Goal: Task Accomplishment & Management: Manage account settings

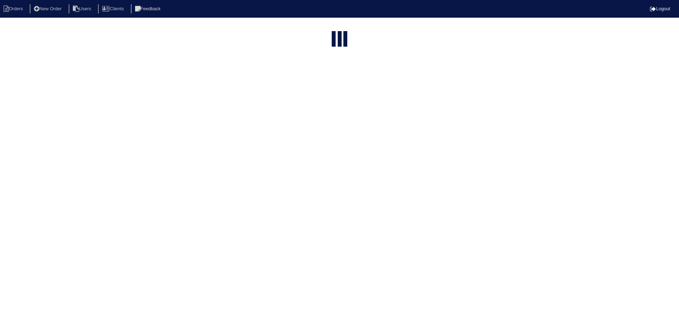
select select "15"
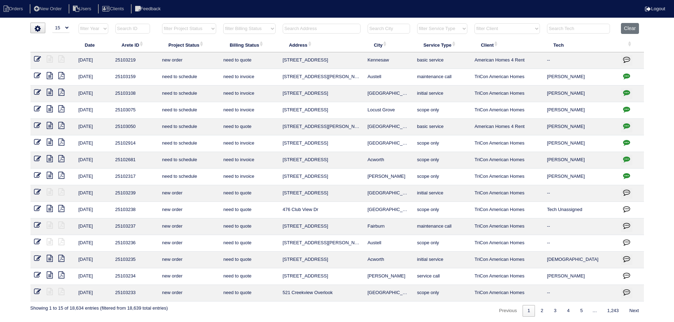
drag, startPoint x: 191, startPoint y: 25, endPoint x: 193, endPoint y: 34, distance: 8.8
click at [191, 25] on select "filter Project Status -- Any Project Status -- new order assigned in progress f…" at bounding box center [189, 28] width 54 height 11
click at [162, 23] on select "filter Project Status -- Any Project Status -- new order assigned in progress f…" at bounding box center [189, 28] width 54 height 11
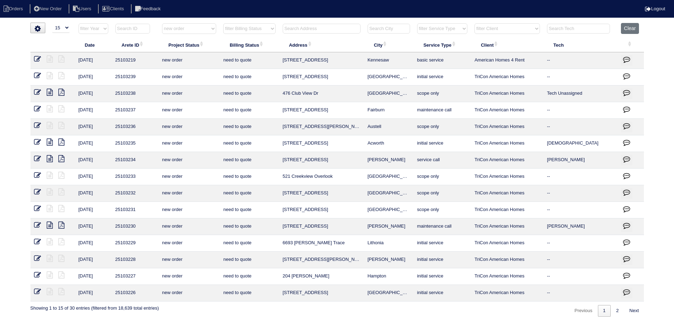
click at [615, 304] on div "Previous 1 2 Next" at bounding box center [606, 309] width 75 height 15
click at [615, 309] on link "2" at bounding box center [618, 311] width 12 height 12
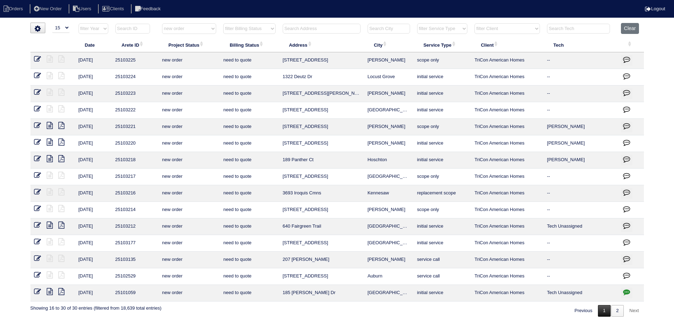
click at [598, 310] on link "1" at bounding box center [604, 311] width 12 height 12
select select "new order"
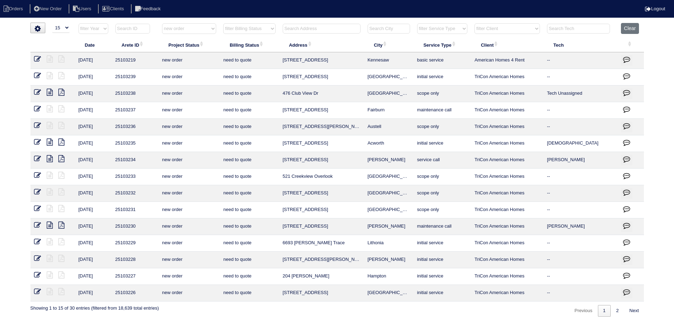
drag, startPoint x: 397, startPoint y: 228, endPoint x: 281, endPoint y: 228, distance: 116.4
click at [266, 232] on tr "9/3/25 25103230 new order need to quote 90 Wynfield Drive Covington maintenance…" at bounding box center [337, 227] width 614 height 17
copy tr "90 Wynfield Drive Covington"
drag, startPoint x: 391, startPoint y: 109, endPoint x: 288, endPoint y: 109, distance: 103.7
click at [273, 111] on tr "9/3/25 25103237 new order need to quote 7786 Flyaway Rd Fairburn maintenance ca…" at bounding box center [337, 110] width 614 height 17
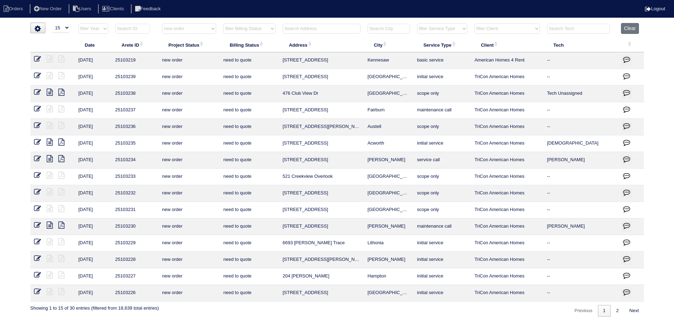
copy tr "7786 Flyaway Rd Fairburn"
click at [39, 107] on icon at bounding box center [37, 108] width 7 height 7
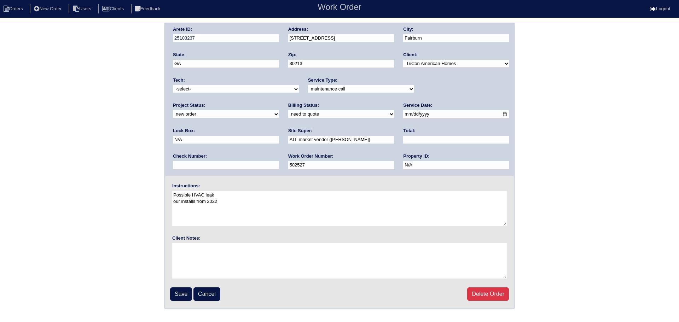
click at [279, 110] on select "new order assigned in progress field complete need to schedule admin review arc…" at bounding box center [226, 114] width 106 height 8
select select "canceled"
click at [279, 110] on select "new order assigned in progress field complete need to schedule admin review arc…" at bounding box center [226, 114] width 106 height 8
click at [243, 87] on select "-select- aretesmg+backup-tech@gmail.com benjohnholt88@gmail.com callisonhvac@ya…" at bounding box center [236, 89] width 126 height 8
select select "33"
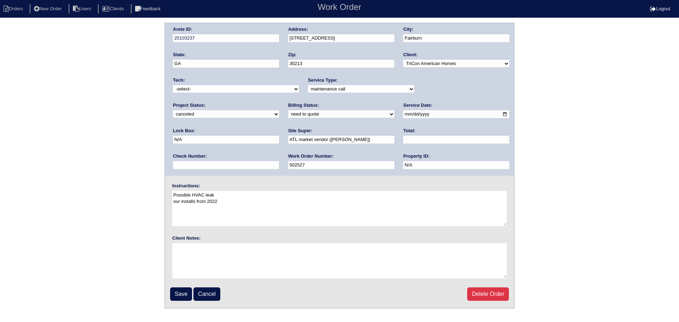
click at [173, 85] on select "-select- aretesmg+backup-tech@gmail.com benjohnholt88@gmail.com callisonhvac@ya…" at bounding box center [236, 89] width 126 height 8
click at [182, 292] on input "Save" at bounding box center [181, 294] width 22 height 13
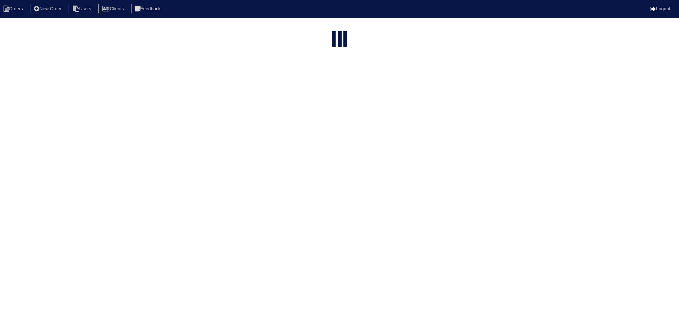
select select "15"
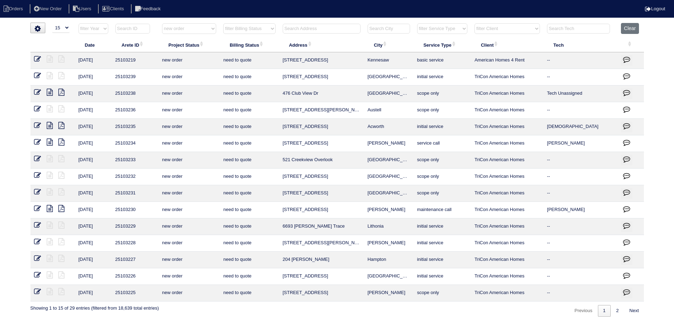
click at [183, 35] on th "filter Project Status -- Any Project Status -- new order assigned in progress f…" at bounding box center [189, 30] width 61 height 15
click at [182, 33] on select "filter Project Status -- Any Project Status -- new order assigned in progress f…" at bounding box center [189, 28] width 54 height 11
click at [162, 23] on select "filter Project Status -- Any Project Status -- new order assigned in progress f…" at bounding box center [189, 28] width 54 height 11
select select "canceled"
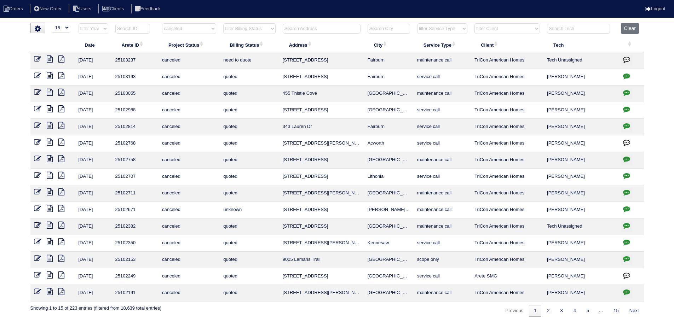
click at [50, 56] on icon at bounding box center [50, 59] width 6 height 7
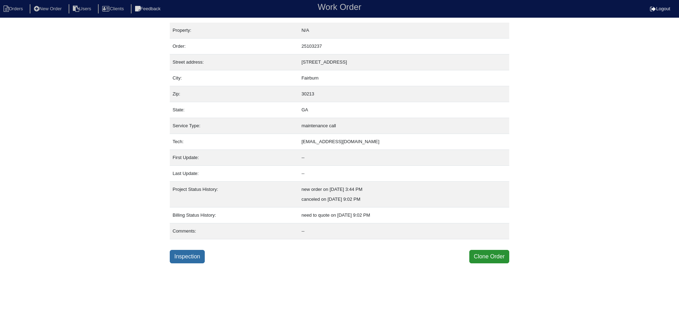
click at [190, 261] on link "Inspection" at bounding box center [187, 256] width 35 height 13
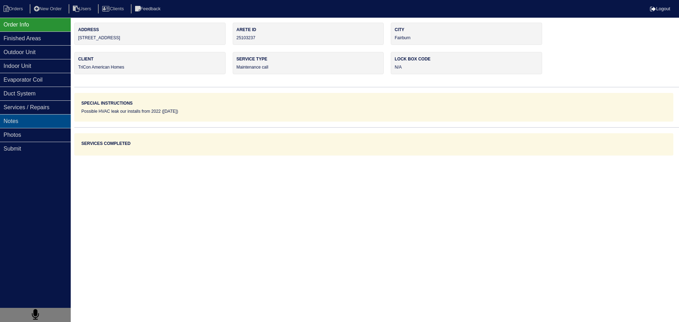
click at [40, 122] on div "Notes" at bounding box center [35, 121] width 71 height 14
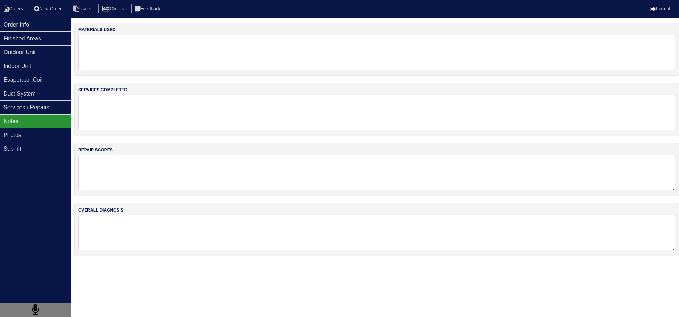
click at [133, 112] on textarea at bounding box center [376, 112] width 597 height 35
type textarea "C"
type textarea "tenant stated system has been fixed for a week now"
click at [15, 55] on div "Outdoor Unit" at bounding box center [35, 52] width 71 height 14
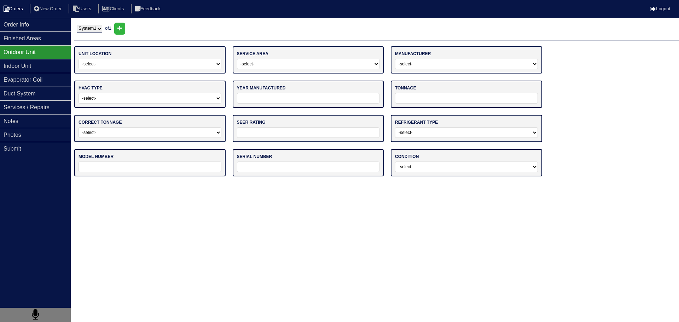
click at [28, 13] on li "Orders" at bounding box center [14, 9] width 29 height 10
click at [25, 19] on div "Order Info" at bounding box center [35, 25] width 71 height 14
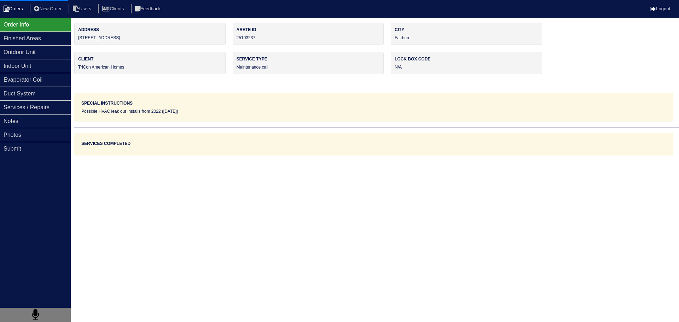
click at [20, 12] on li "Orders" at bounding box center [14, 9] width 29 height 10
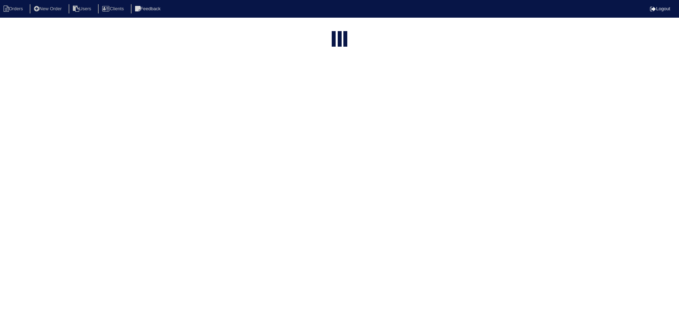
select select "15"
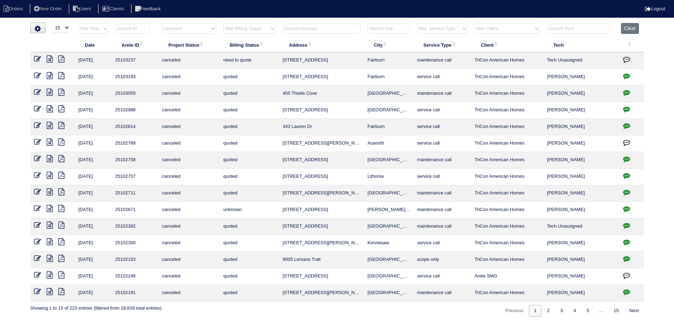
click at [171, 31] on select "filter Project Status -- Any Project Status -- new order assigned in progress f…" at bounding box center [189, 28] width 54 height 11
click at [162, 23] on select "filter Project Status -- Any Project Status -- new order assigned in progress f…" at bounding box center [189, 28] width 54 height 11
select select "new order"
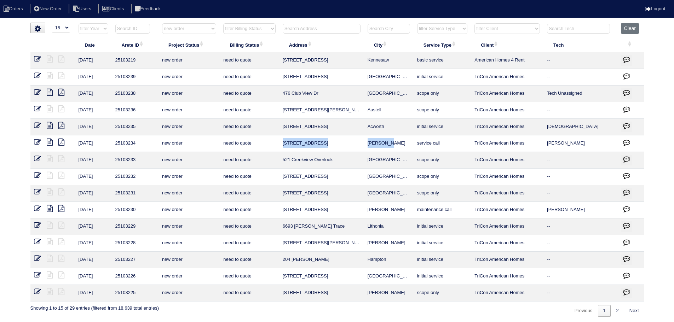
drag, startPoint x: 403, startPoint y: 145, endPoint x: 281, endPoint y: 151, distance: 122.6
click at [281, 151] on tr "9/3/25 25103234 new order need to quote 2516 Shropshire Pl McDonough service ca…" at bounding box center [337, 144] width 614 height 17
copy tr "2516 Shropshire Pl McDonough"
click at [181, 32] on select "filter Project Status -- Any Project Status -- new order assigned in progress f…" at bounding box center [189, 28] width 54 height 11
select select
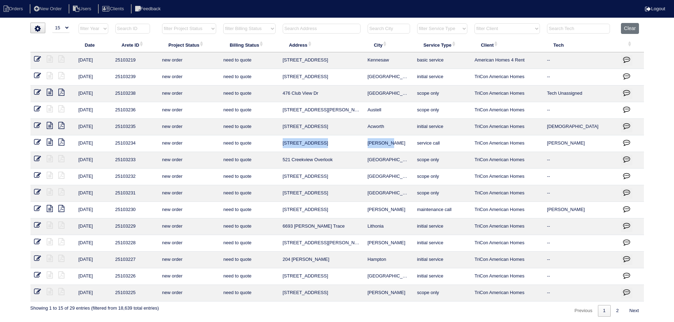
click at [162, 23] on select "filter Project Status -- Any Project Status -- new order assigned in progress f…" at bounding box center [189, 28] width 54 height 11
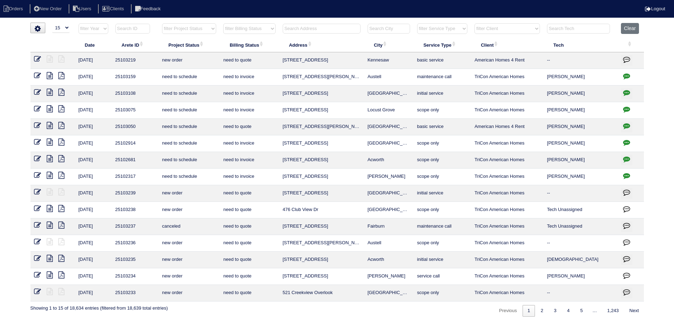
click at [337, 27] on input "text" at bounding box center [322, 29] width 78 height 10
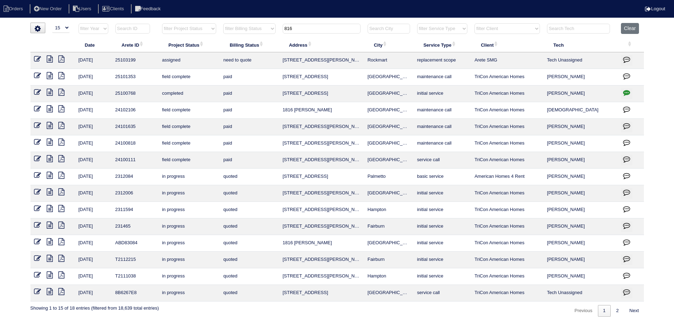
type input "816"
click at [50, 59] on icon at bounding box center [50, 59] width 6 height 7
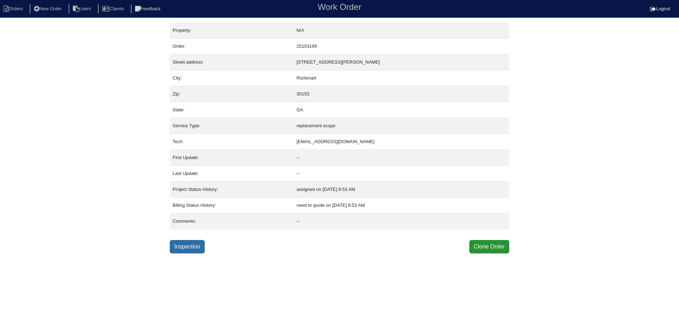
click at [188, 246] on link "Inspection" at bounding box center [187, 246] width 35 height 13
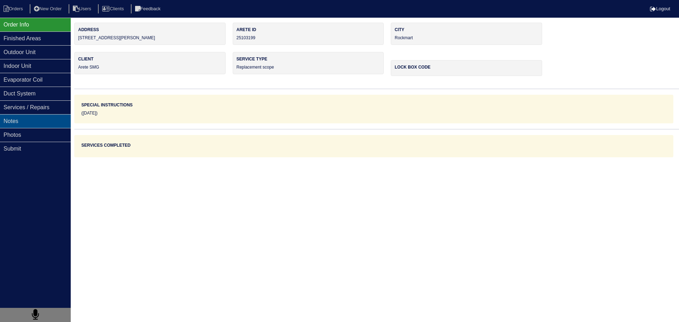
click at [46, 127] on div "Notes" at bounding box center [35, 121] width 71 height 14
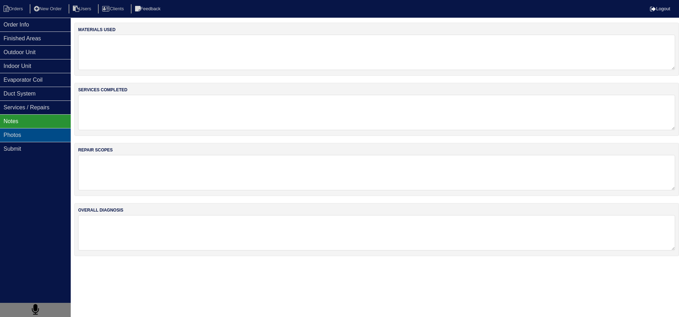
click at [42, 137] on div "Photos" at bounding box center [35, 135] width 71 height 14
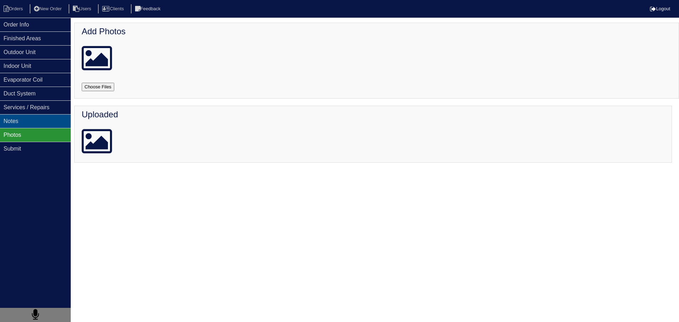
click at [43, 127] on div "Notes" at bounding box center [35, 121] width 71 height 14
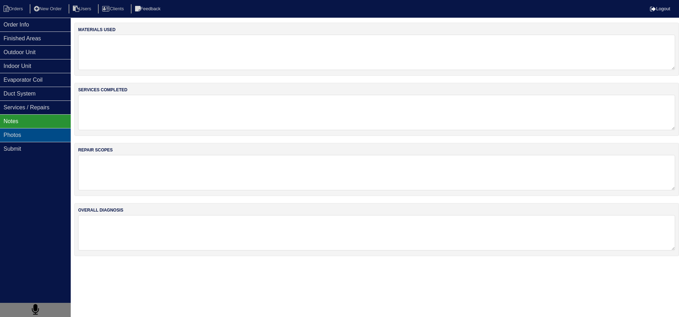
click at [56, 134] on div "Photos" at bounding box center [35, 135] width 71 height 14
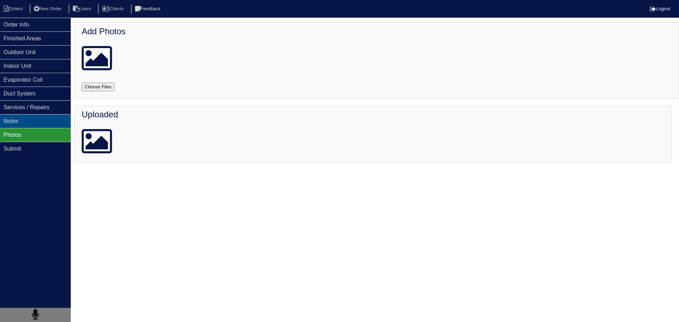
click at [34, 127] on div "Notes" at bounding box center [35, 121] width 71 height 14
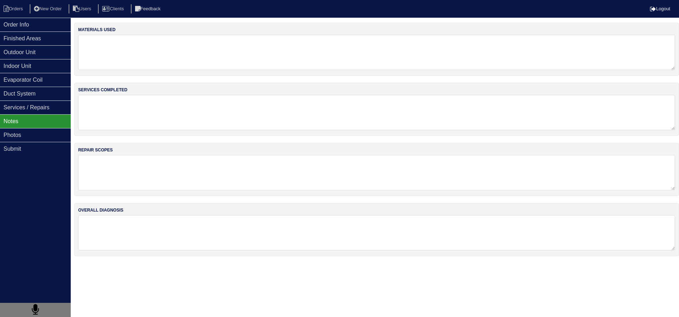
click at [147, 126] on textarea at bounding box center [376, 112] width 597 height 35
click at [133, 68] on textarea at bounding box center [376, 52] width 597 height 35
click at [146, 174] on textarea at bounding box center [376, 171] width 597 height 35
paste textarea "Pan No hole Horizontal Pan 36x36 Pad 40x40 Pad Aquaguard Floatswitch SS2 Floats…"
click at [143, 150] on div "repair scopes 1.5 heat pump 2 ton air handler 5kw Pan No hole Horizontal Pan 36…" at bounding box center [376, 169] width 605 height 53
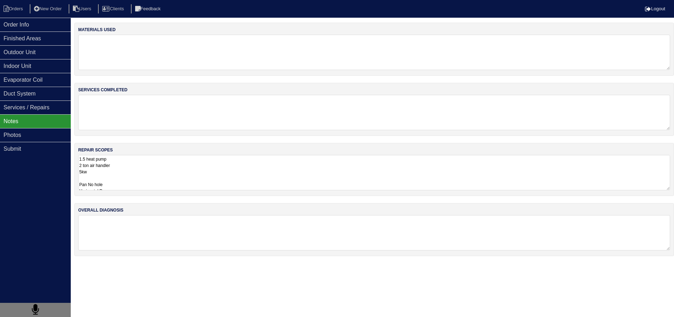
click at [127, 178] on textarea "1.5 heat pump 2 ton air handler 5kw Pan No hole Horizontal Pan 36x36 Pad 40x40 …" at bounding box center [374, 172] width 592 height 35
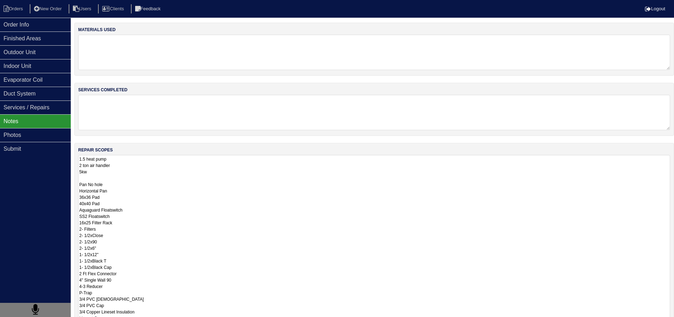
drag, startPoint x: 123, startPoint y: 192, endPoint x: 75, endPoint y: 189, distance: 47.9
click at [75, 189] on div "repair scopes 1.5 heat pump 2 ton air handler 5kw Pan No hole Horizontal Pan 36…" at bounding box center [374, 238] width 600 height 191
click at [101, 184] on textarea "1.5 heat pump 2 ton air handler 5kw Pan No hole Horizontal Pan 36x36 Pad 40x40 …" at bounding box center [374, 241] width 592 height 173
drag, startPoint x: 111, startPoint y: 185, endPoint x: 77, endPoint y: 187, distance: 34.0
click at [77, 187] on div "repair scopes 1.5 heat pump 2 ton air handler 5kw Pan No hole Horizontal Pan 36…" at bounding box center [374, 238] width 600 height 191
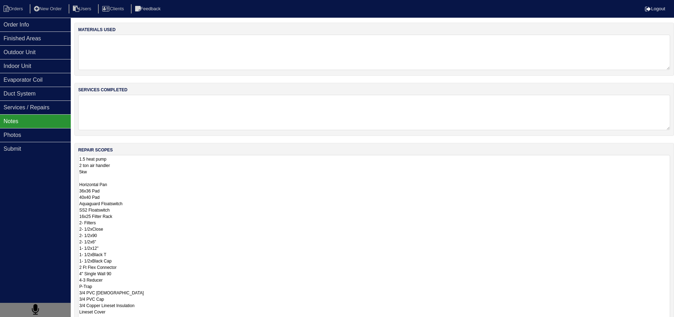
drag, startPoint x: 108, startPoint y: 196, endPoint x: 74, endPoint y: 195, distance: 34.3
click at [74, 195] on div "Order Info Finished Areas Outdoor Unit Indoor Unit Evaporator Coil Duct System …" at bounding box center [337, 212] width 674 height 379
click at [130, 199] on textarea "1.5 heat pump 2 ton air handler 5kw Horizontal Pan 36x36 Pad Aquaguard Floatswi…" at bounding box center [374, 241] width 592 height 173
click at [122, 209] on textarea "1.5 heat pump 2 ton air handler 5kw Horizontal Pan 36x36 Pad Aquaguard Floatswi…" at bounding box center [374, 241] width 592 height 173
click at [120, 215] on textarea "1.5 heat pump 2 ton air handler 5kw Horizontal Pan 36x36 Pad Aquaguard Floatswi…" at bounding box center [374, 241] width 592 height 173
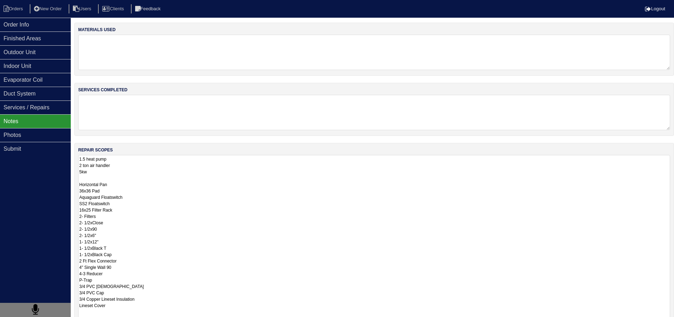
click at [119, 223] on textarea "1.5 heat pump 2 ton air handler 5kw Horizontal Pan 36x36 Pad Aquaguard Floatswi…" at bounding box center [374, 241] width 592 height 173
click at [124, 218] on textarea "1.5 heat pump 2 ton air handler 5kw Horizontal Pan 36x36 Pad Aquaguard Floatswi…" at bounding box center [374, 241] width 592 height 173
click at [129, 231] on textarea "1.5 heat pump 2 ton air handler 5kw Horizontal Pan 36x36 Pad Aquaguard Floatswi…" at bounding box center [374, 241] width 592 height 173
drag, startPoint x: 80, startPoint y: 224, endPoint x: 128, endPoint y: 272, distance: 68.1
click at [128, 272] on textarea "1.5 heat pump 2 ton air handler 5kw Horizontal Pan 36x36 Pad Aquaguard Floatswi…" at bounding box center [374, 241] width 592 height 173
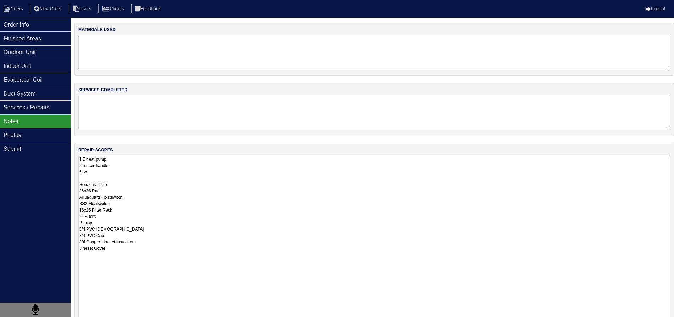
click at [117, 247] on textarea "1.5 heat pump 2 ton air handler 5kw Horizontal Pan 36x36 Pad Aquaguard Floatswi…" at bounding box center [374, 241] width 592 height 173
drag, startPoint x: 122, startPoint y: 209, endPoint x: 79, endPoint y: 212, distance: 43.2
click at [79, 212] on textarea "1.5 heat pump 2 ton air handler 5kw Horizontal Pan 36x36 Pad Aquaguard Floatswi…" at bounding box center [374, 241] width 592 height 173
drag, startPoint x: 113, startPoint y: 218, endPoint x: 78, endPoint y: 211, distance: 35.2
click at [78, 211] on textarea "1.5 heat pump 2 ton air handler 5kw Horizontal Pan 36x36 Pad Aquaguard Floatswi…" at bounding box center [374, 241] width 592 height 173
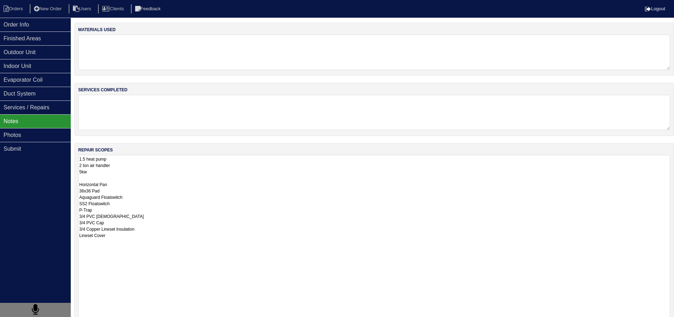
click at [79, 158] on textarea "1.5 heat pump 2 ton air handler 5kw Horizontal Pan 36x36 Pad Aquaguard Floatswi…" at bounding box center [374, 241] width 592 height 173
click at [81, 159] on textarea "1.5 heat pump 2 ton air handler 5kw Horizontal Pan 36x36 Pad Aquaguard Floatswi…" at bounding box center [374, 241] width 592 height 173
click at [127, 178] on textarea "Reuse Filter Rack 1.5 heat pump 2 ton air handler 5kw Horizontal Pan 36x36 Pad …" at bounding box center [374, 241] width 592 height 173
click at [126, 184] on textarea "Reuse Filter Rack 1.5 heat pump 2 ton air handler 5kw Horizontal Pan 36x36 Pad …" at bounding box center [374, 241] width 592 height 173
click at [131, 179] on textarea "Reuse Filter Rack 1.5 heat pump 2 ton air handler 5kw Horizontal Pan 36x36 Pad …" at bounding box center [374, 241] width 592 height 173
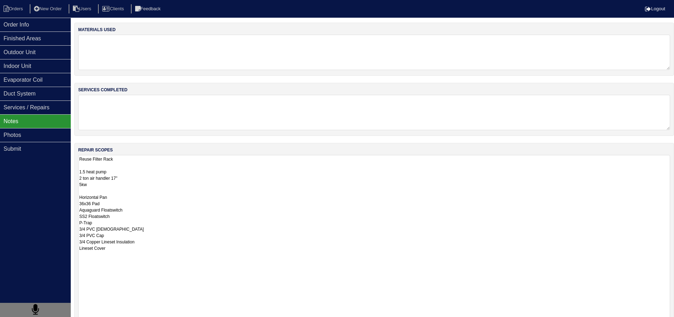
click at [136, 186] on textarea "Reuse Filter Rack 1.5 heat pump 2 ton air handler 17" 5kw Horizontal Pan 36x36 …" at bounding box center [374, 241] width 592 height 173
click at [129, 188] on textarea "Reuse Filter Rack 1.5 heat pump 2 ton air handler 17" 5kw Horizontal Pan 36x36 …" at bounding box center [374, 241] width 592 height 173
click at [127, 192] on textarea "Reuse Filter Rack 1.5 heat pump 2 ton air handler 17" 5kw Horizontal Pan 36x36 …" at bounding box center [374, 241] width 592 height 173
click at [127, 196] on textarea "Reuse Filter Rack 1.5 heat pump 2 ton air handler 17" 5kw Horizontal Pan 36x36 …" at bounding box center [374, 241] width 592 height 173
click at [123, 204] on textarea "Reuse Filter Rack 1.5 heat pump 2 ton air handler 17" 5kw Horizontal Pan 36x36 …" at bounding box center [374, 241] width 592 height 173
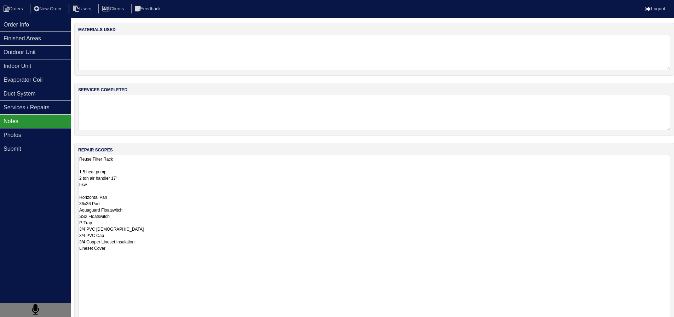
click at [132, 209] on textarea "Reuse Filter Rack 1.5 heat pump 2 ton air handler 17" 5kw Horizontal Pan 36x36 …" at bounding box center [374, 241] width 592 height 173
click at [135, 219] on textarea "Reuse Filter Rack 1.5 heat pump 2 ton air handler 17" 5kw Horizontal Pan 36x36 …" at bounding box center [374, 241] width 592 height 173
click at [136, 230] on textarea "Reuse Filter Rack 1.5 heat pump 2 ton air handler 17" 5kw Horizontal Pan 36x36 …" at bounding box center [374, 241] width 592 height 173
click at [144, 240] on textarea "Reuse Filter Rack 1.5 heat pump 2 ton air handler 17" 5kw Horizontal Pan 36x36 …" at bounding box center [374, 241] width 592 height 173
click at [158, 241] on textarea "Reuse Filter Rack 1.5 heat pump 2 ton air handler 17" 5kw Horizontal Pan 36x36 …" at bounding box center [374, 241] width 592 height 173
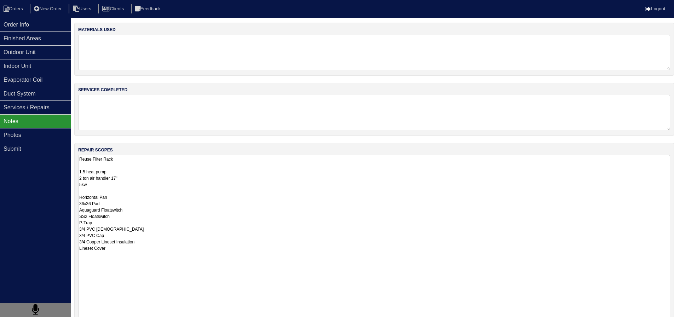
drag, startPoint x: 152, startPoint y: 237, endPoint x: 153, endPoint y: 243, distance: 5.4
click at [151, 237] on textarea "Reuse Filter Rack 1.5 heat pump 2 ton air handler 17" 5kw Horizontal Pan 36x36 …" at bounding box center [374, 241] width 592 height 173
click at [154, 250] on textarea "Reuse Filter Rack 1.5 heat pump 2 ton air handler 17" 5kw Horizontal Pan 36x36 …" at bounding box center [374, 241] width 592 height 173
click at [118, 254] on textarea "Reuse Filter Rack 1.5 heat pump 2 ton air handler 17" 5kw Horizontal Pan 36x36 …" at bounding box center [374, 241] width 592 height 173
click at [109, 191] on textarea "Reuse Filter Rack 1.5 heat pump 2 ton air handler 17" 5kw Horizontal Pan 36x36 …" at bounding box center [374, 241] width 592 height 173
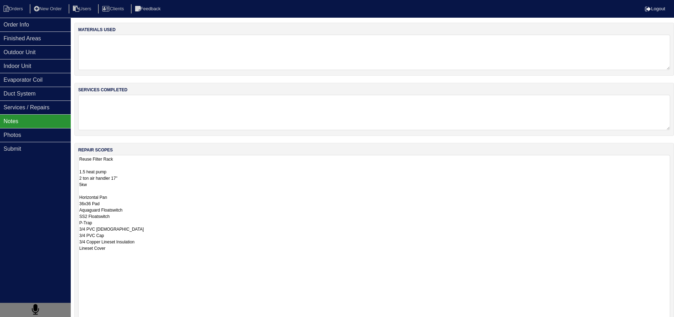
drag, startPoint x: 94, startPoint y: 172, endPoint x: 92, endPoint y: 167, distance: 5.3
click at [93, 172] on textarea "Reuse Filter Rack 1.5 heat pump 2 ton air handler 17" 5kw Horizontal Pan 36x36 …" at bounding box center [374, 241] width 592 height 173
click at [92, 167] on textarea "Reuse Filter Rack 1.5 heat pump 2 ton air handler 17" 5kw Horizontal Pan 36x36 …" at bounding box center [374, 241] width 592 height 173
click at [127, 176] on textarea "Reuse Filter Rack 1.5 heat pump 2 ton air handler 17" 5kw Horizontal Pan 36x36 …" at bounding box center [374, 241] width 592 height 173
click at [132, 174] on textarea "Reuse Filter Rack 1.5 heat pump 2 ton air handler 17" 5kw Horizontal Pan 36x36 …" at bounding box center [374, 241] width 592 height 173
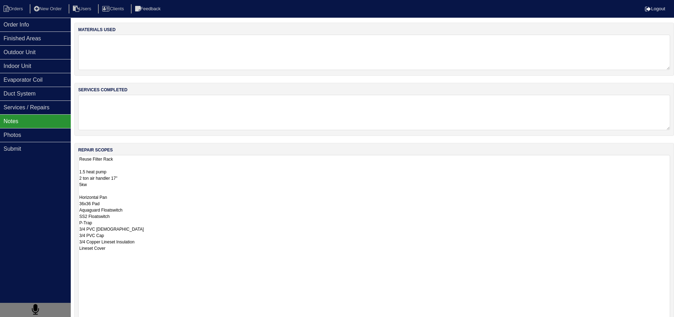
click at [138, 188] on textarea "Reuse Filter Rack 1.5 heat pump 2 ton air handler 17" 5kw Horizontal Pan 36x36 …" at bounding box center [374, 241] width 592 height 173
click at [129, 186] on textarea "Reuse Filter Rack 1.5 heat pump 2 ton air handler 17" 5kw Horizontal Pan 36x36 …" at bounding box center [374, 241] width 592 height 173
click at [117, 262] on textarea "Reuse Filter Rack 1.5 heat pump 2 ton air handler 17" 5kw Horizontal Pan 36x36 …" at bounding box center [374, 241] width 592 height 173
click at [94, 193] on textarea "Reuse Filter Rack 1.5 heat pump 2 ton air handler 17" 5kw Horizontal Pan 36x36 …" at bounding box center [374, 241] width 592 height 173
click at [99, 254] on textarea "Reuse Filter Rack 1.5 heat pump 2 ton air handler 17" 5kw Horizontal Pan 36x36 …" at bounding box center [374, 241] width 592 height 173
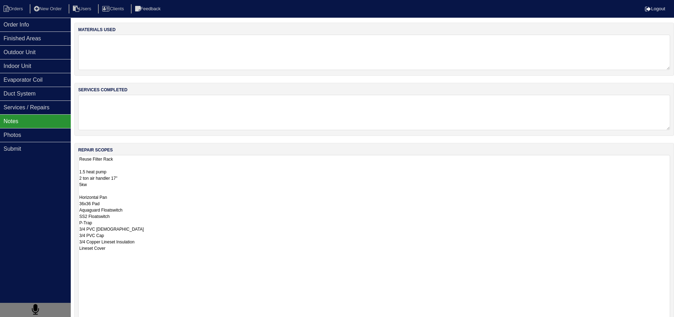
click at [90, 191] on textarea "Reuse Filter Rack 1.5 heat pump 2 ton air handler 17" 5kw Horizontal Pan 36x36 …" at bounding box center [374, 241] width 592 height 173
click at [110, 167] on textarea "Reuse Filter Rack 1.5 heat pump 2 ton air handler 17" 5kw Horizontal Pan 36x36 …" at bounding box center [374, 241] width 592 height 173
click at [137, 180] on textarea "Reuse Filter Rack 1.5 heat pump 2 ton air handler 17" 5kw Horizontal Pan 36x36 …" at bounding box center [374, 241] width 592 height 173
click at [132, 178] on textarea "Reuse Filter Rack 1.5 heat pump 2 ton air handler 17" 5kw Horizontal Pan 36x36 …" at bounding box center [374, 241] width 592 height 173
click at [126, 170] on textarea "Reuse Filter Rack 1.5 heat pump 2 ton air handler 17" 5kw Horizontal Pan 36x36 …" at bounding box center [374, 241] width 592 height 173
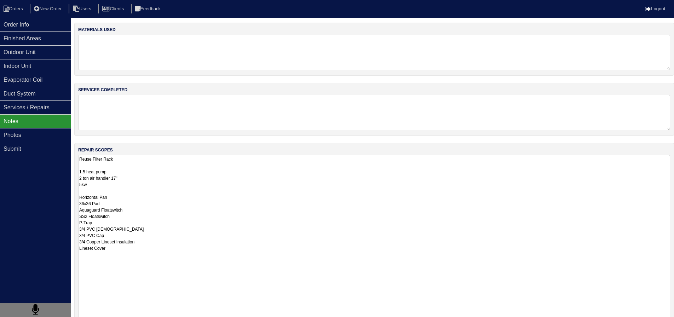
click at [112, 169] on textarea "Reuse Filter Rack 1.5 heat pump 2 ton air handler 17" 5kw Horizontal Pan 36x36 …" at bounding box center [374, 241] width 592 height 173
click at [111, 168] on textarea "Reuse Filter Rack 1.5 heat pump 2 ton air handler 17" 5kw Horizontal Pan 36x36 …" at bounding box center [374, 241] width 592 height 173
click at [114, 166] on textarea "Reuse Filter Rack 1.5 heat pump 2 ton air handler 17" 5kw Horizontal Pan 36x36 …" at bounding box center [374, 241] width 592 height 173
click at [135, 173] on textarea "Reuse Filter Rack 1.5 heat pump 2 ton air handler 17" 5kw Horizontal Pan 36x36 …" at bounding box center [374, 241] width 592 height 173
click at [136, 177] on textarea "Reuse Filter Rack 1.5 heat pump 2 ton air handler 17" 5kw Horizontal Pan 36x36 …" at bounding box center [374, 241] width 592 height 173
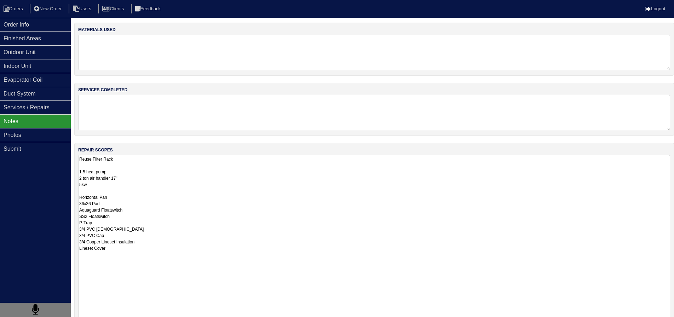
click at [129, 184] on textarea "Reuse Filter Rack 1.5 heat pump 2 ton air handler 17" 5kw Horizontal Pan 36x36 …" at bounding box center [374, 241] width 592 height 173
click at [115, 194] on textarea "Reuse Filter Rack 1.5 heat pump 2 ton air handler 17" 5kw Horizontal Pan 36x36 …" at bounding box center [374, 241] width 592 height 173
click at [108, 196] on textarea "Reuse Filter Rack 1.5 heat pump 2 ton air handler 17" 5kw Horizontal Pan 36x36 …" at bounding box center [374, 241] width 592 height 173
click at [124, 199] on textarea "Reuse Filter Rack 1.5 heat pump 2 ton air handler 17" 5kw Horizontal Pan 36x36 …" at bounding box center [374, 241] width 592 height 173
click at [124, 200] on textarea "Reuse Filter Rack 1.5 heat pump 2 ton air handler 17" 5kw Horizontal Pan 36x36 …" at bounding box center [374, 241] width 592 height 173
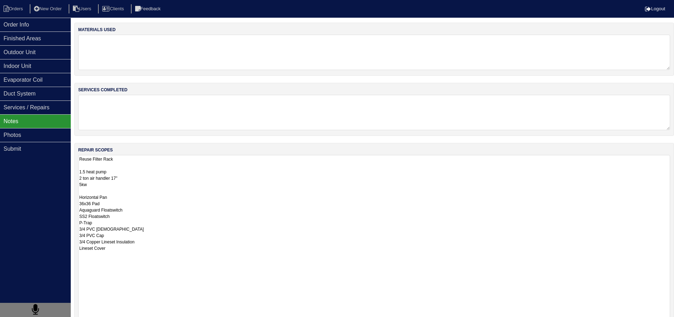
click at [126, 202] on textarea "Reuse Filter Rack 1.5 heat pump 2 ton air handler 17" 5kw Horizontal Pan 36x36 …" at bounding box center [374, 241] width 592 height 173
click at [136, 207] on textarea "Reuse Filter Rack 1.5 heat pump 2 ton air handler 17" 5kw Horizontal Pan 36x36 …" at bounding box center [374, 241] width 592 height 173
click at [139, 210] on textarea "Reuse Filter Rack 1.5 heat pump 2 ton air handler 17" 5kw Horizontal Pan 36x36 …" at bounding box center [374, 241] width 592 height 173
click at [145, 220] on textarea "Reuse Filter Rack 1.5 heat pump 2 ton air handler 17" 5kw Horizontal Pan 36x36 …" at bounding box center [374, 241] width 592 height 173
click at [144, 216] on textarea "Reuse Filter Rack 1.5 heat pump 2 ton air handler 17" 5kw Horizontal Pan 36x36 …" at bounding box center [374, 241] width 592 height 173
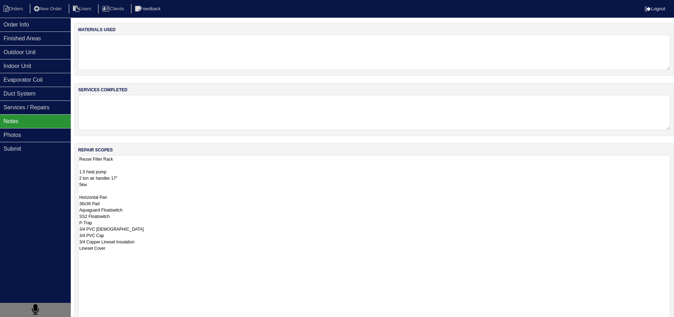
click at [143, 225] on textarea "Reuse Filter Rack 1.5 heat pump 2 ton air handler 17" 5kw Horizontal Pan 36x36 …" at bounding box center [374, 241] width 592 height 173
click at [145, 228] on textarea "Reuse Filter Rack 1.5 heat pump 2 ton air handler 17" 5kw Horizontal Pan 36x36 …" at bounding box center [374, 241] width 592 height 173
click at [148, 236] on textarea "Reuse Filter Rack 1.5 heat pump 2 ton air handler 17" 5kw Horizontal Pan 36x36 …" at bounding box center [374, 241] width 592 height 173
click at [163, 242] on textarea "Reuse Filter Rack 1.5 heat pump 2 ton air handler 17" 5kw Horizontal Pan 36x36 …" at bounding box center [374, 241] width 592 height 173
drag, startPoint x: 146, startPoint y: 244, endPoint x: 149, endPoint y: 245, distance: 3.8
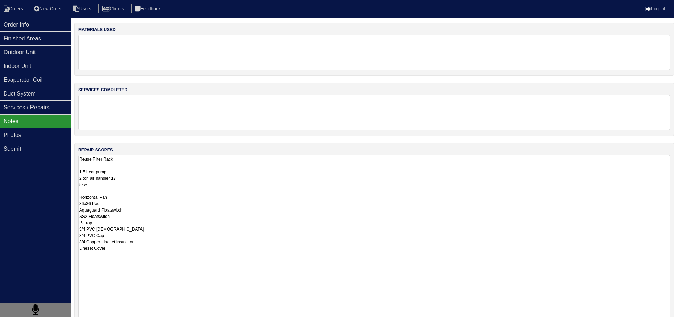
click at [146, 244] on textarea "Reuse Filter Rack 1.5 heat pump 2 ton air handler 17" 5kw Horizontal Pan 36x36 …" at bounding box center [374, 241] width 592 height 173
click at [151, 247] on textarea "Reuse Filter Rack 1.5 heat pump 2 ton air handler 17" 5kw Horizontal Pan 36x36 …" at bounding box center [374, 241] width 592 height 173
click at [138, 168] on textarea "Reuse Filter Rack 1.5 heat pump 2 ton air handler 17" 5kw Horizontal Pan 36x36 …" at bounding box center [374, 241] width 592 height 173
click at [120, 155] on textarea "Reuse Filter Rack 1.5 heat pump 2 ton air handler 17" 5kw Horizontal Pan 36x36 …" at bounding box center [374, 241] width 592 height 173
click at [135, 170] on textarea "Reuse Filter Rack 1.5 heat pump 2 ton air handler 17" 5kw Horizontal Pan 36x36 …" at bounding box center [374, 241] width 592 height 173
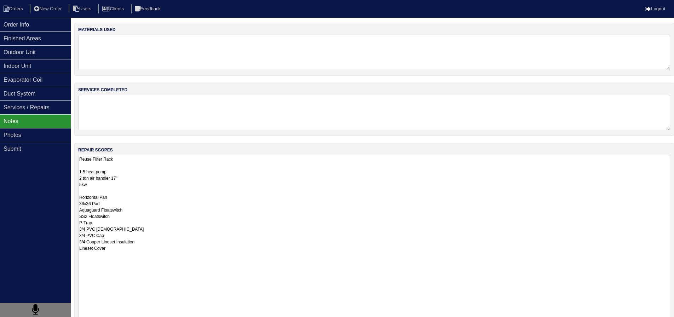
click at [132, 166] on textarea "Reuse Filter Rack 1.5 heat pump 2 ton air handler 17" 5kw Horizontal Pan 36x36 …" at bounding box center [374, 241] width 592 height 173
click at [139, 172] on textarea "Reuse Filter Rack 1.5 heat pump 2 ton air handler 17" 5kw Horizontal Pan 36x36 …" at bounding box center [374, 241] width 592 height 173
click at [142, 177] on textarea "Reuse Filter Rack 1.5 heat pump 2 ton air handler 17" 5kw Horizontal Pan 36x36 …" at bounding box center [374, 241] width 592 height 173
click at [140, 183] on textarea "Reuse Filter Rack 1.5 heat pump 2 ton air handler 17" 5kw Horizontal Pan 36x36 …" at bounding box center [374, 241] width 592 height 173
click at [140, 188] on textarea "Reuse Filter Rack 1.5 heat pump 2 ton air handler 17" 5kw Horizontal Pan 36x36 …" at bounding box center [374, 241] width 592 height 173
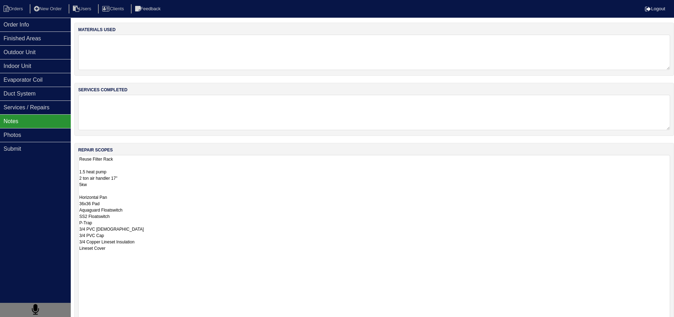
click at [141, 195] on textarea "Reuse Filter Rack 1.5 heat pump 2 ton air handler 17" 5kw Horizontal Pan 36x36 …" at bounding box center [374, 241] width 592 height 173
click at [143, 205] on textarea "Reuse Filter Rack 1.5 heat pump 2 ton air handler 17" 5kw Horizontal Pan 36x36 …" at bounding box center [374, 241] width 592 height 173
click at [143, 211] on textarea "Reuse Filter Rack 1.5 heat pump 2 ton air handler 17" 5kw Horizontal Pan 36x36 …" at bounding box center [374, 241] width 592 height 173
click at [141, 218] on textarea "Reuse Filter Rack 1.5 heat pump 2 ton air handler 17" 5kw Horizontal Pan 36x36 …" at bounding box center [374, 241] width 592 height 173
click at [129, 228] on textarea "Reuse Filter Rack 1.5 heat pump 2 ton air handler 17" 5kw Horizontal Pan 36x36 …" at bounding box center [374, 241] width 592 height 173
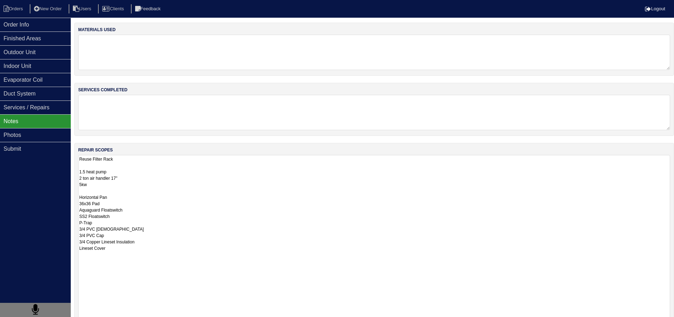
click at [116, 235] on textarea "Reuse Filter Rack 1.5 heat pump 2 ton air handler 17" 5kw Horizontal Pan 36x36 …" at bounding box center [374, 241] width 592 height 173
click at [145, 240] on textarea "Reuse Filter Rack 1.5 heat pump 2 ton air handler 17" 5kw Horizontal Pan 36x36 …" at bounding box center [374, 241] width 592 height 173
click at [138, 249] on textarea "Reuse Filter Rack 1.5 heat pump 2 ton air handler 17" 5kw Horizontal Pan 36x36 …" at bounding box center [374, 241] width 592 height 173
click at [127, 255] on textarea "Reuse Filter Rack 1.5 heat pump 2 ton air handler 17" 5kw Horizontal Pan 36x36 …" at bounding box center [374, 241] width 592 height 173
click at [101, 164] on textarea "Reuse Filter Rack 1.5 heat pump 2 ton air handler 17" 5kw Horizontal Pan 36x36 …" at bounding box center [374, 241] width 592 height 173
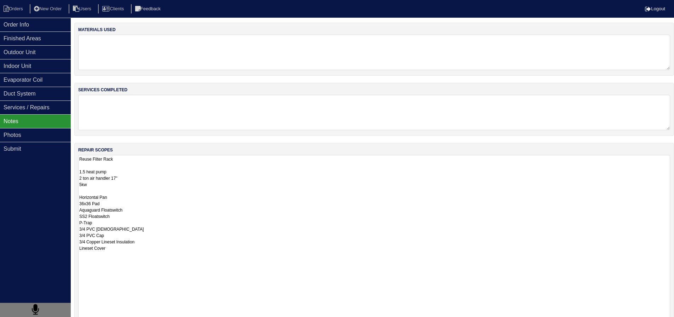
click at [91, 166] on textarea "Reuse Filter Rack 1.5 heat pump 2 ton air handler 17" 5kw Horizontal Pan 36x36 …" at bounding box center [374, 241] width 592 height 173
click at [100, 166] on textarea "Reuse Filter Rack 1.5 heat pump 2 ton air handler 17" 5kw Horizontal Pan 36x36 …" at bounding box center [374, 241] width 592 height 173
click at [99, 192] on textarea "Reuse Filter Rack 1.5 heat pump 2 ton air handler 17" 5kw Horizontal Pan 36x36 …" at bounding box center [374, 241] width 592 height 173
click at [96, 170] on textarea "Reuse Filter Rack 1.5 heat pump 2 ton air handler 17" 5kw Horizontal Pan 36x36 …" at bounding box center [374, 241] width 592 height 173
click at [95, 166] on textarea "Reuse Filter Rack 1.5 heat pump 2 ton air handler 17" 5kw Horizontal Pan 36x36 …" at bounding box center [374, 241] width 592 height 173
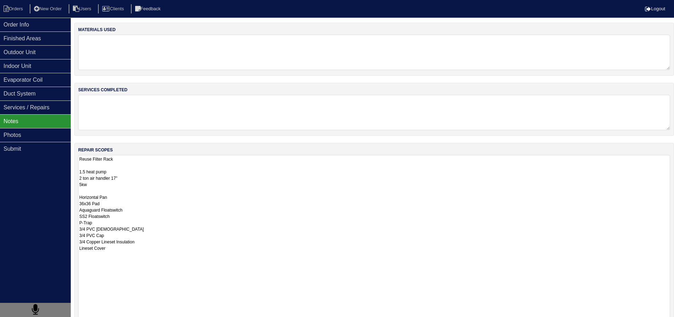
click at [119, 185] on textarea "Reuse Filter Rack 1.5 heat pump 2 ton air handler 17" 5kw Horizontal Pan 36x36 …" at bounding box center [374, 241] width 592 height 173
click at [114, 188] on textarea "Reuse Filter Rack 1.5 heat pump 2 ton air handler 17" 5kw Horizontal Pan 36x36 …" at bounding box center [374, 241] width 592 height 173
click at [100, 165] on textarea "Reuse Filter Rack 1.5 heat pump 2 ton air handler 17" 5kw Horizontal Pan 36x36 …" at bounding box center [374, 241] width 592 height 173
click at [116, 173] on textarea "Reuse Filter Rack 1.5 heat pump 2 ton air handler 17" 5kw Horizontal Pan 36x36 …" at bounding box center [374, 241] width 592 height 173
click at [128, 177] on textarea "Reuse Filter Rack 1.5 heat pump 2 ton air handler 17" 5kw Horizontal Pan 36x36 …" at bounding box center [374, 241] width 592 height 173
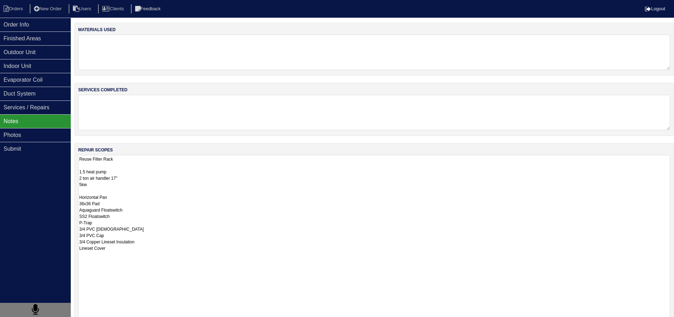
click at [124, 188] on textarea "Reuse Filter Rack 1.5 heat pump 2 ton air handler 17" 5kw Horizontal Pan 36x36 …" at bounding box center [374, 241] width 592 height 173
click at [123, 191] on textarea "Reuse Filter Rack 1.5 heat pump 2 ton air handler 17" 5kw Horizontal Pan 36x36 …" at bounding box center [374, 241] width 592 height 173
click at [136, 206] on textarea "Reuse Filter Rack 1.5 heat pump 2 ton air handler 17" 5kw Horizontal Pan 36x36 …" at bounding box center [374, 241] width 592 height 173
click at [144, 221] on textarea "Reuse Filter Rack 1.5 heat pump 2 ton air handler 17" 5kw Horizontal Pan 36x36 …" at bounding box center [374, 241] width 592 height 173
click at [130, 206] on textarea "Reuse Filter Rack 1.5 heat pump 2 ton air handler 17" 5kw Horizontal Pan 36x36 …" at bounding box center [374, 241] width 592 height 173
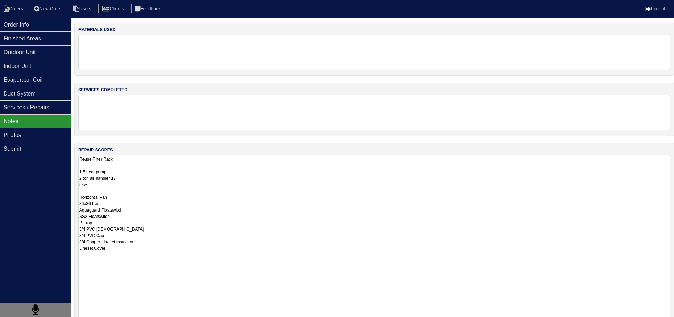
click at [110, 187] on textarea "Reuse Filter Rack 1.5 heat pump 2 ton air handler 17" 5kw Horizontal Pan 36x36 …" at bounding box center [374, 241] width 592 height 173
click at [109, 191] on textarea "Reuse Filter Rack 1.5 heat pump 2 ton air handler 17" 5kw Horizontal Pan 36x36 …" at bounding box center [374, 241] width 592 height 173
click at [140, 231] on textarea "Reuse Filter Rack 1.5 heat pump 2 ton air handler 17" 5kw Horizontal Pan 36x36 …" at bounding box center [374, 241] width 592 height 173
click at [146, 236] on textarea "Reuse Filter Rack 1.5 heat pump 2 ton air handler 17" 5kw Horizontal Pan 36x36 …" at bounding box center [374, 241] width 592 height 173
click at [155, 243] on textarea "Reuse Filter Rack 1.5 heat pump 2 ton air handler 17" 5kw Horizontal Pan 36x36 …" at bounding box center [374, 241] width 592 height 173
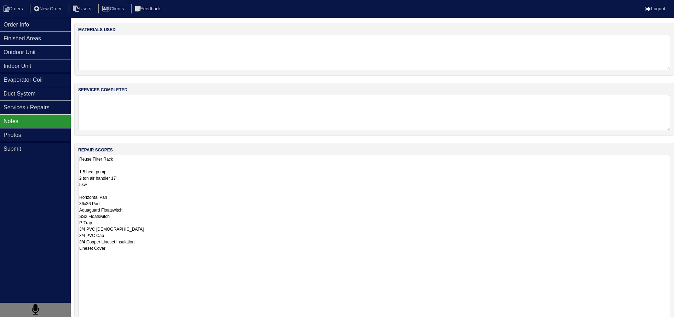
click at [153, 248] on textarea "Reuse Filter Rack 1.5 heat pump 2 ton air handler 17" 5kw Horizontal Pan 36x36 …" at bounding box center [374, 241] width 592 height 173
type textarea "Reuse Filter Rack 1.5 heat pump 2 ton air handler 17" 5kw Horizontal Pan 36x36 …"
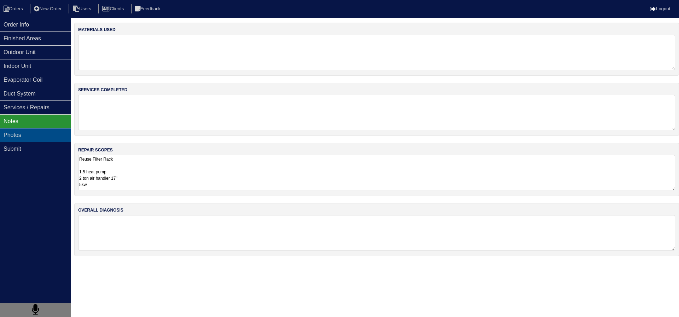
click at [53, 137] on div "Photos" at bounding box center [35, 135] width 71 height 14
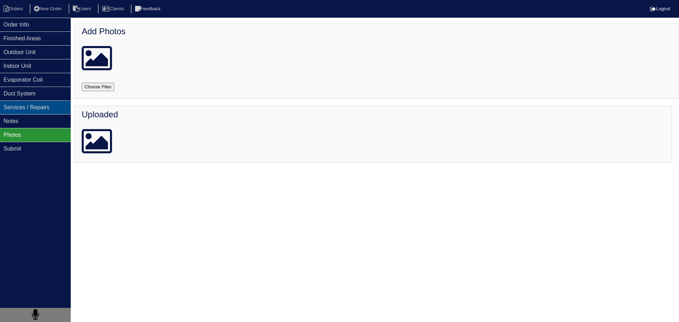
click at [47, 114] on div "Services / Repairs" at bounding box center [35, 108] width 71 height 14
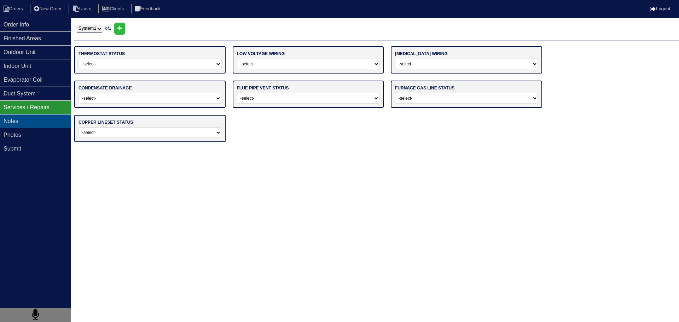
click at [47, 118] on div "Notes" at bounding box center [35, 121] width 71 height 14
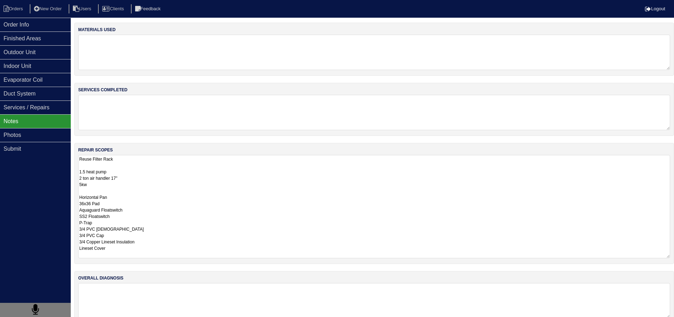
click at [144, 156] on textarea "Reuse Filter Rack 1.5 heat pump 2 ton air handler 17" 5kw Horizontal Pan 36x36 …" at bounding box center [374, 206] width 592 height 103
click at [138, 167] on textarea "Reuse Filter Rack 1.5 heat pump 2 ton air handler 17" 5kw Horizontal Pan 36x36 …" at bounding box center [374, 206] width 592 height 103
click at [125, 184] on textarea "Reuse Filter Rack 1.5 heat pump 2 ton air handler 17" 5kw Horizontal Pan 36x36 …" at bounding box center [374, 206] width 592 height 103
click at [122, 188] on textarea "Reuse Filter Rack 1.5 heat pump 2 ton air handler 17" 5kw Horizontal Pan 36x36 …" at bounding box center [374, 206] width 592 height 103
click at [120, 207] on textarea "Reuse Filter Rack 1.5 heat pump 2 ton air handler 17" 5kw Horizontal Pan 36x36 …" at bounding box center [374, 206] width 592 height 103
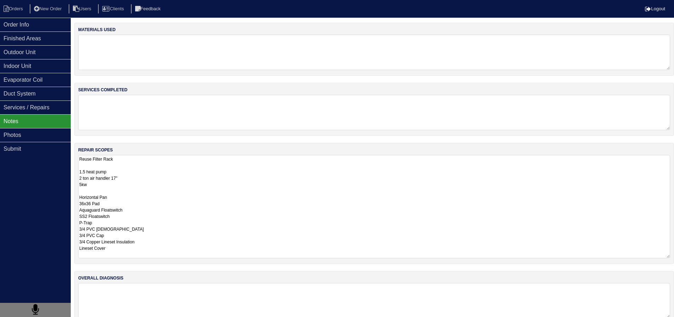
click at [131, 200] on textarea "Reuse Filter Rack 1.5 heat pump 2 ton air handler 17" 5kw Horizontal Pan 36x36 …" at bounding box center [374, 206] width 592 height 103
click at [131, 202] on textarea "Reuse Filter Rack 1.5 heat pump 2 ton air handler 17" 5kw Horizontal Pan 36x36 …" at bounding box center [374, 206] width 592 height 103
click at [160, 212] on textarea "Reuse Filter Rack 1.5 heat pump 2 ton air handler 17" 5kw Horizontal Pan 36x36 …" at bounding box center [374, 206] width 592 height 103
click at [158, 217] on textarea "Reuse Filter Rack 1.5 heat pump 2 ton air handler 17" 5kw Horizontal Pan 36x36 …" at bounding box center [374, 206] width 592 height 103
click at [148, 223] on textarea "Reuse Filter Rack 1.5 heat pump 2 ton air handler 17" 5kw Horizontal Pan 36x36 …" at bounding box center [374, 206] width 592 height 103
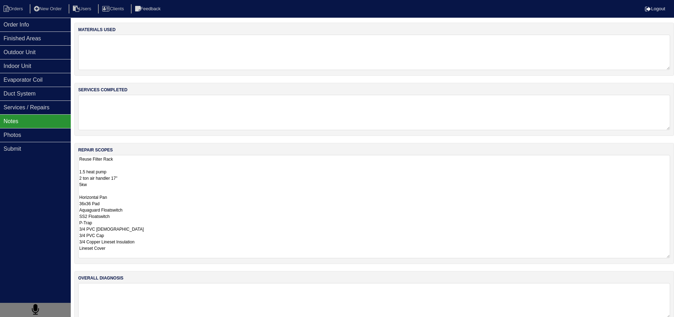
click at [144, 232] on textarea "Reuse Filter Rack 1.5 heat pump 2 ton air handler 17" 5kw Horizontal Pan 36x36 …" at bounding box center [374, 206] width 592 height 103
click at [139, 226] on textarea "Reuse Filter Rack 1.5 heat pump 2 ton air handler 17" 5kw Horizontal Pan 36x36 …" at bounding box center [374, 206] width 592 height 103
click at [141, 229] on textarea "Reuse Filter Rack 1.5 heat pump 2 ton air handler 17" 5kw Horizontal Pan 36x36 …" at bounding box center [374, 206] width 592 height 103
click at [150, 243] on textarea "Reuse Filter Rack 1.5 heat pump 2 ton air handler 17" 5kw Horizontal Pan 36x36 …" at bounding box center [374, 206] width 592 height 103
click at [148, 252] on textarea "Reuse Filter Rack 1.5 heat pump 2 ton air handler 17" 5kw Horizontal Pan 36x36 …" at bounding box center [374, 206] width 592 height 103
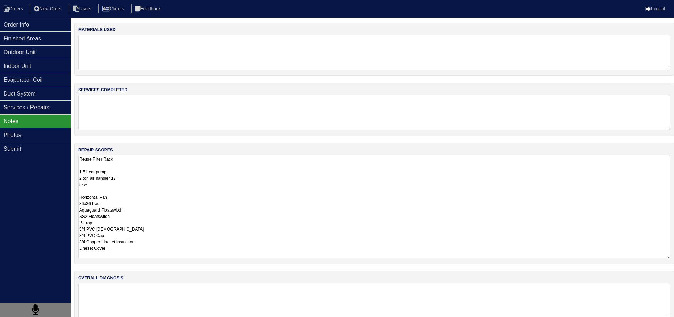
click at [98, 195] on textarea "Reuse Filter Rack 1.5 heat pump 2 ton air handler 17" 5kw Horizontal Pan 36x36 …" at bounding box center [374, 206] width 592 height 103
click at [97, 190] on textarea "Reuse Filter Rack 1.5 heat pump 2 ton air handler 17" 5kw Horizontal Pan 36x36 …" at bounding box center [374, 206] width 592 height 103
click at [105, 166] on textarea "Reuse Filter Rack 1.5 heat pump 2 ton air handler 17" 5kw Horizontal Pan 36x36 …" at bounding box center [374, 206] width 592 height 103
click at [123, 177] on textarea "Reuse Filter Rack 1.5 heat pump 2 ton air handler 17" 5kw Horizontal Pan 36x36 …" at bounding box center [374, 206] width 592 height 103
click at [132, 173] on textarea "Reuse Filter Rack 1.5 heat pump 2 ton air handler 17" 5kw Horizontal Pan 36x36 …" at bounding box center [374, 206] width 592 height 103
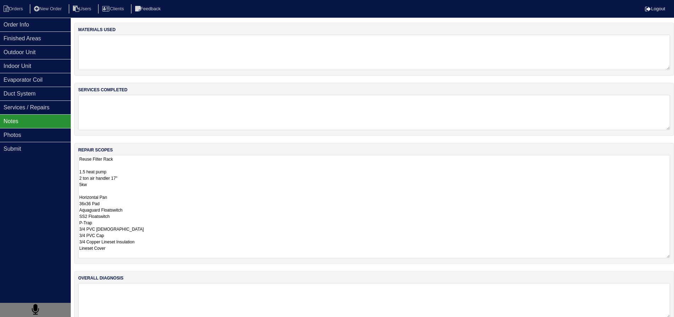
click at [140, 182] on textarea "Reuse Filter Rack 1.5 heat pump 2 ton air handler 17" 5kw Horizontal Pan 36x36 …" at bounding box center [374, 206] width 592 height 103
click at [125, 167] on textarea "Reuse Filter Rack 1.5 heat pump 2 ton air handler 17" 5kw Horizontal Pan 36x36 …" at bounding box center [374, 206] width 592 height 103
drag, startPoint x: 120, startPoint y: 184, endPoint x: 120, endPoint y: 189, distance: 5.0
click at [120, 186] on textarea "Reuse Filter Rack 1.5 heat pump 2 ton air handler 17" 5kw Horizontal Pan 36x36 …" at bounding box center [374, 206] width 592 height 103
click at [122, 190] on textarea "Reuse Filter Rack 1.5 heat pump 2 ton air handler 17" 5kw Horizontal Pan 36x36 …" at bounding box center [374, 206] width 592 height 103
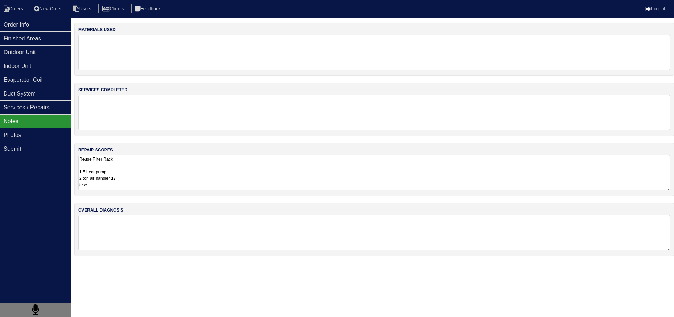
click at [165, 162] on textarea "Reuse Filter Rack 1.5 heat pump 2 ton air handler 17" 5kw Horizontal Pan 36x36 …" at bounding box center [374, 172] width 592 height 35
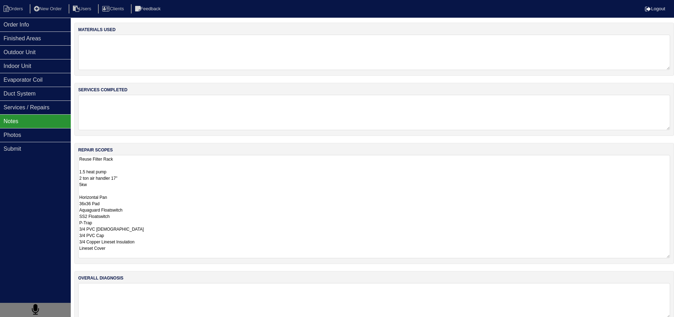
drag, startPoint x: 162, startPoint y: 190, endPoint x: 163, endPoint y: 194, distance: 4.7
click at [163, 194] on textarea "Reuse Filter Rack 1.5 heat pump 2 ton air handler 17" 5kw Horizontal Pan 36x36 …" at bounding box center [374, 206] width 592 height 103
click at [138, 188] on textarea "Reuse Filter Rack 1.5 heat pump 2 ton air handler 17" 5kw Horizontal Pan 36x36 …" at bounding box center [374, 206] width 592 height 103
click at [130, 186] on textarea "Reuse Filter Rack 1.5 heat pump 2 ton air handler 17" 5kw Horizontal Pan 36x36 …" at bounding box center [374, 206] width 592 height 103
click at [129, 188] on textarea "Reuse Filter Rack 1.5 heat pump 2 ton air handler 17" 5kw Horizontal Pan 36x36 …" at bounding box center [374, 206] width 592 height 103
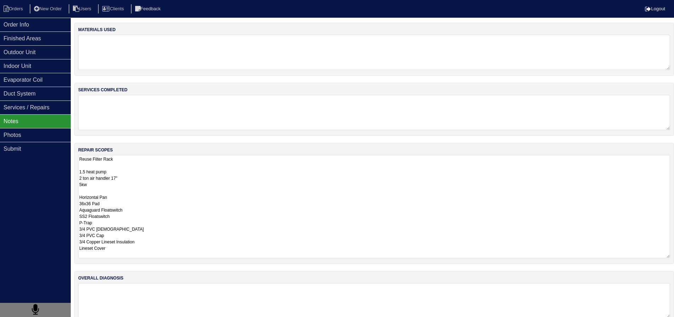
click at [128, 192] on textarea "Reuse Filter Rack 1.5 heat pump 2 ton air handler 17" 5kw Horizontal Pan 36x36 …" at bounding box center [374, 206] width 592 height 103
drag, startPoint x: 94, startPoint y: 190, endPoint x: 91, endPoint y: 191, distance: 3.6
click at [94, 190] on textarea "Reuse Filter Rack 1.5 heat pump 2 ton air handler 17" 5kw Horizontal Pan 36x36 …" at bounding box center [374, 206] width 592 height 103
click at [90, 191] on textarea "Reuse Filter Rack 1.5 heat pump 2 ton air handler 17" 5kw Horizontal Pan 36x36 …" at bounding box center [374, 206] width 592 height 103
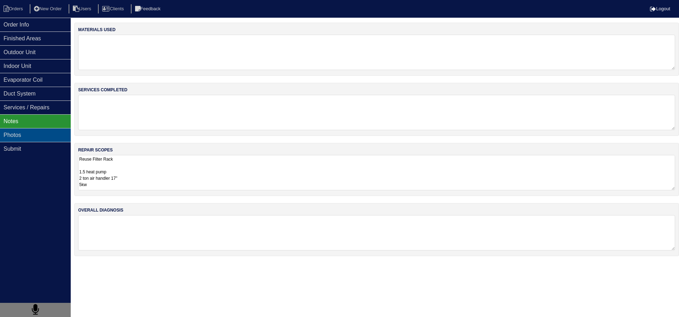
click at [33, 136] on div "Photos" at bounding box center [35, 135] width 71 height 14
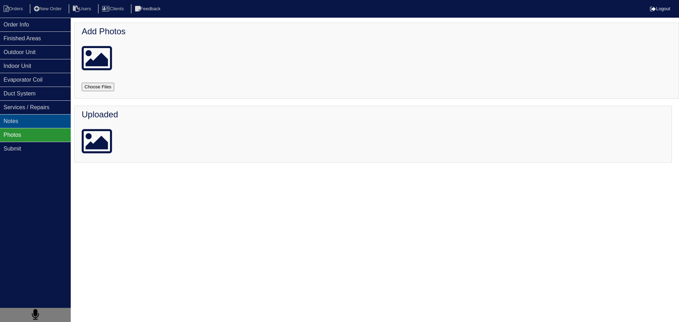
click at [29, 121] on div "Notes" at bounding box center [35, 121] width 71 height 14
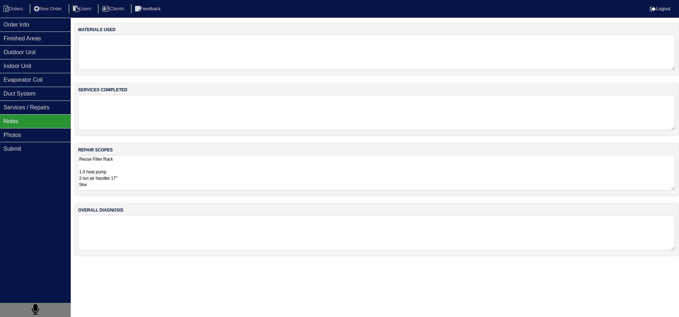
click at [93, 169] on textarea "Reuse Filter Rack 1.5 heat pump 2 ton air handler 17" 5kw Horizontal Pan 36x36 …" at bounding box center [376, 172] width 597 height 35
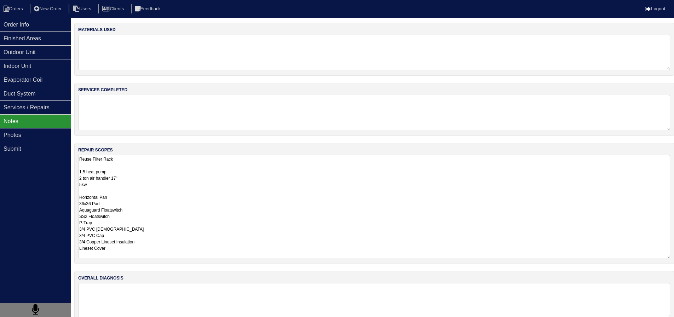
click at [106, 191] on textarea "Reuse Filter Rack 1.5 heat pump 2 ton air handler 17" 5kw Horizontal Pan 36x36 …" at bounding box center [374, 206] width 592 height 103
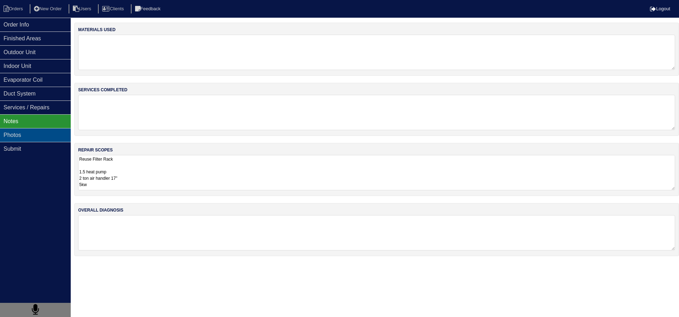
click at [39, 134] on div "Photos" at bounding box center [35, 135] width 71 height 14
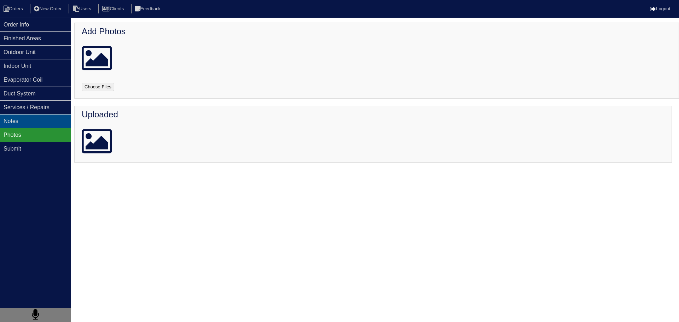
click at [42, 119] on div "Notes" at bounding box center [35, 121] width 71 height 14
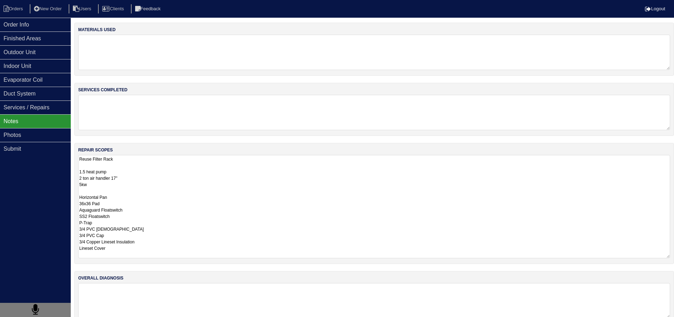
click at [132, 160] on textarea "Reuse Filter Rack 1.5 heat pump 2 ton air handler 17" 5kw Horizontal Pan 36x36 …" at bounding box center [374, 206] width 592 height 103
click at [129, 166] on textarea "Reuse Filter Rack 1.5 heat pump 2 ton air handler 17" 5kw Horizontal Pan 36x36 …" at bounding box center [374, 206] width 592 height 103
click at [101, 188] on textarea "Reuse Filter Rack 1.5 heat pump 2 ton air handler 17" 5kw Horizontal Pan 36x36 …" at bounding box center [374, 206] width 592 height 103
click at [82, 191] on textarea "Reuse Filter Rack 1.5 heat pump 2 ton air handler 17" 5kw Horizontal Pan 36x36 …" at bounding box center [374, 206] width 592 height 103
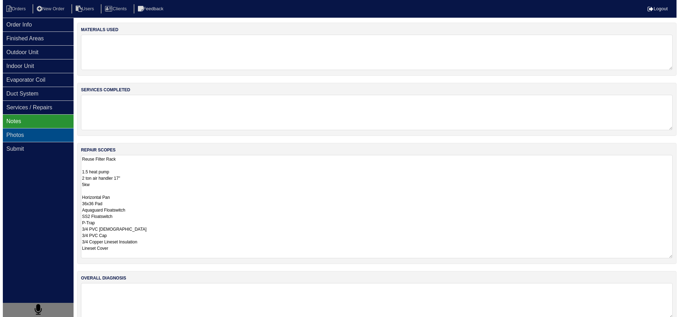
click at [46, 138] on div "Photos" at bounding box center [35, 135] width 71 height 14
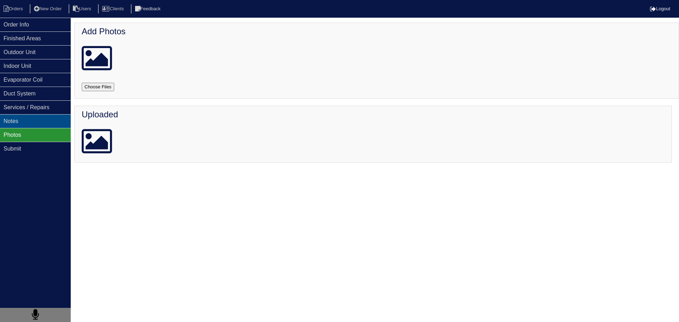
click at [28, 117] on div "Notes" at bounding box center [35, 121] width 71 height 14
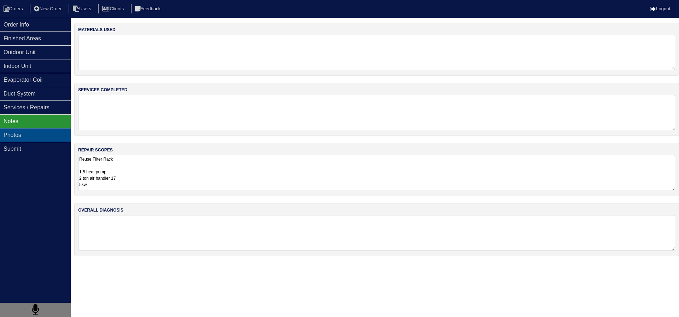
click at [38, 138] on div "Photos" at bounding box center [35, 135] width 71 height 14
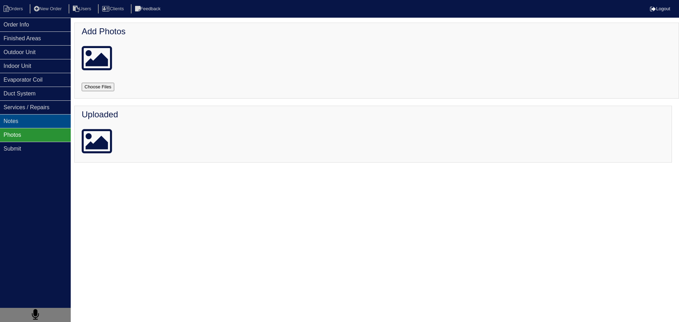
click at [17, 125] on div "Notes" at bounding box center [35, 121] width 71 height 14
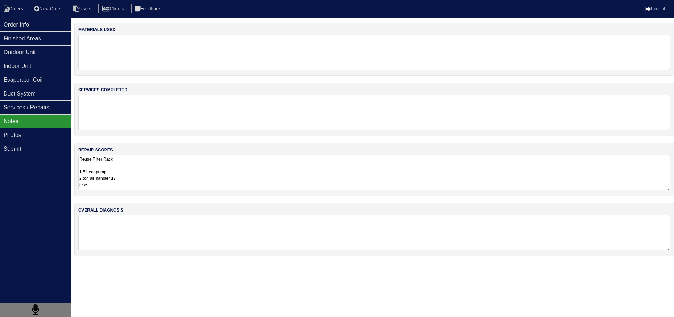
click at [117, 156] on textarea "Reuse Filter Rack 1.5 heat pump 2 ton air handler 17" 5kw Horizontal Pan 36x36 …" at bounding box center [374, 172] width 592 height 35
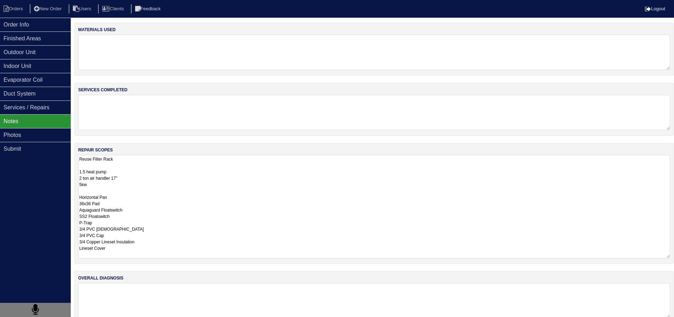
click at [118, 162] on textarea "Reuse Filter Rack 1.5 heat pump 2 ton air handler 17" 5kw Horizontal Pan 36x36 …" at bounding box center [374, 206] width 592 height 103
click at [121, 186] on textarea "Reuse Filter Rack 1.5 heat pump 2 ton air handler 17" 5kw Horizontal Pan 36x36 …" at bounding box center [374, 206] width 592 height 103
click at [119, 191] on textarea "Reuse Filter Rack 1.5 heat pump 2 ton air handler 17" 5kw Horizontal Pan 36x36 …" at bounding box center [374, 206] width 592 height 103
click at [118, 191] on textarea "Reuse Filter Rack 1.5 heat pump 2 ton air handler 17" 5kw Horizontal Pan 36x36 …" at bounding box center [374, 206] width 592 height 103
click at [128, 196] on textarea "Reuse Filter Rack 1.5 heat pump 2 ton air handler 17" 5kw Horizontal Pan 36x36 …" at bounding box center [374, 206] width 592 height 103
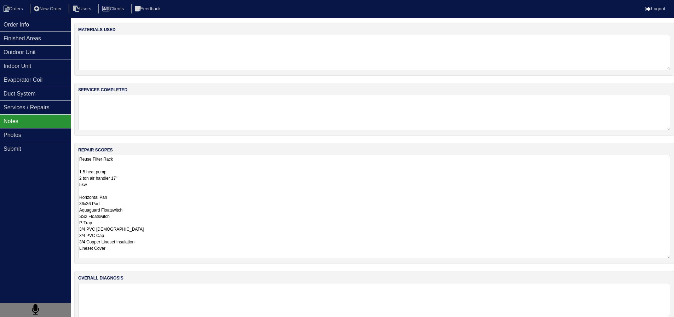
click at [126, 202] on textarea "Reuse Filter Rack 1.5 heat pump 2 ton air handler 17" 5kw Horizontal Pan 36x36 …" at bounding box center [374, 206] width 592 height 103
click at [150, 209] on textarea "Reuse Filter Rack 1.5 heat pump 2 ton air handler 17" 5kw Horizontal Pan 36x36 …" at bounding box center [374, 206] width 592 height 103
click at [148, 217] on textarea "Reuse Filter Rack 1.5 heat pump 2 ton air handler 17" 5kw Horizontal Pan 36x36 …" at bounding box center [374, 206] width 592 height 103
click at [148, 224] on textarea "Reuse Filter Rack 1.5 heat pump 2 ton air handler 17" 5kw Horizontal Pan 36x36 …" at bounding box center [374, 206] width 592 height 103
click at [147, 230] on textarea "Reuse Filter Rack 1.5 heat pump 2 ton air handler 17" 5kw Horizontal Pan 36x36 …" at bounding box center [374, 206] width 592 height 103
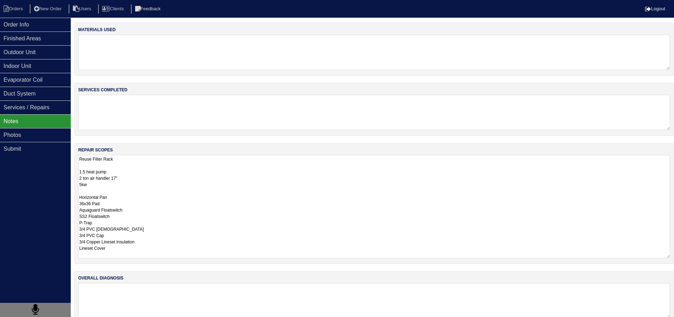
click at [144, 239] on textarea "Reuse Filter Rack 1.5 heat pump 2 ton air handler 17" 5kw Horizontal Pan 36x36 …" at bounding box center [374, 206] width 592 height 103
click at [141, 235] on textarea "Reuse Filter Rack 1.5 heat pump 2 ton air handler 17" 5kw Horizontal Pan 36x36 …" at bounding box center [374, 206] width 592 height 103
click at [171, 247] on textarea "Reuse Filter Rack 1.5 heat pump 2 ton air handler 17" 5kw Horizontal Pan 36x36 …" at bounding box center [374, 206] width 592 height 103
click at [122, 205] on textarea "Reuse Filter Rack 1.5 heat pump 2 ton air handler 17" 5kw Horizontal Pan 36x36 …" at bounding box center [374, 206] width 592 height 103
click at [124, 200] on textarea "Reuse Filter Rack 1.5 heat pump 2 ton air handler 17" 5kw Horizontal Pan 36x36 …" at bounding box center [374, 206] width 592 height 103
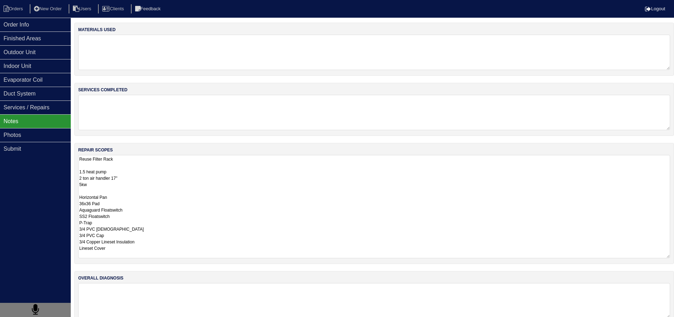
click at [131, 185] on textarea "Reuse Filter Rack 1.5 heat pump 2 ton air handler 17" 5kw Horizontal Pan 36x36 …" at bounding box center [374, 206] width 592 height 103
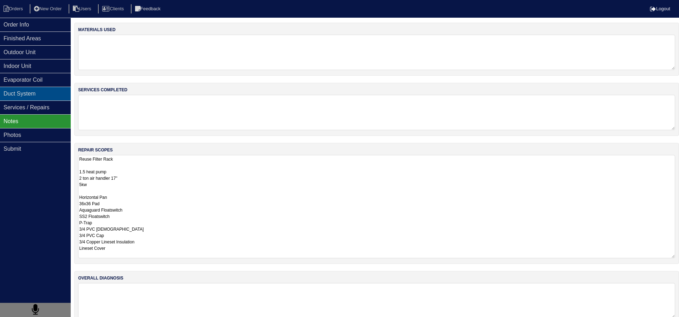
click at [51, 95] on div "Duct System" at bounding box center [35, 94] width 71 height 14
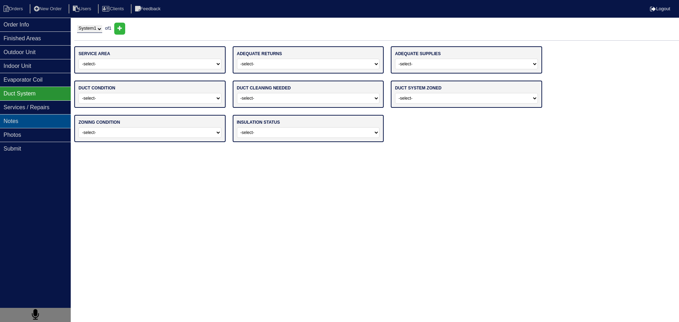
click at [43, 125] on div "Notes" at bounding box center [35, 121] width 71 height 14
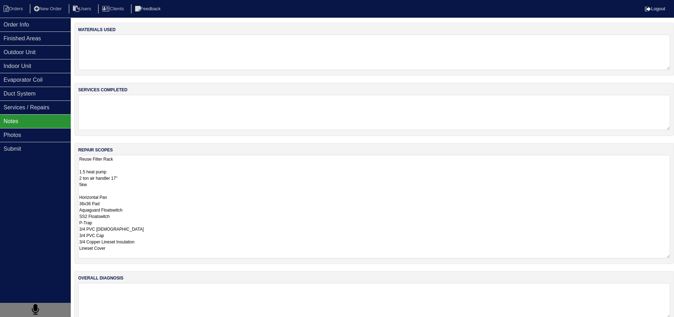
click at [103, 167] on textarea "Reuse Filter Rack 1.5 heat pump 2 ton air handler 17" 5kw Horizontal Pan 36x36 …" at bounding box center [374, 206] width 592 height 103
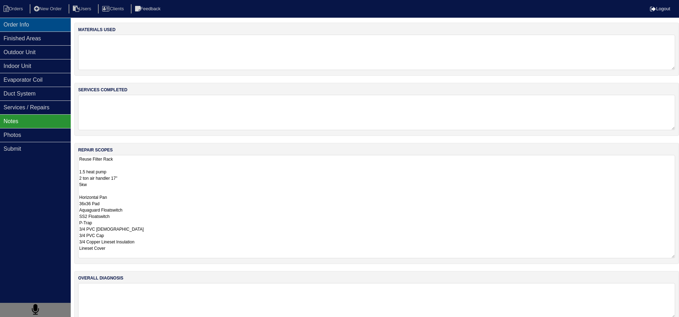
click at [29, 27] on div "Order Info" at bounding box center [35, 25] width 71 height 14
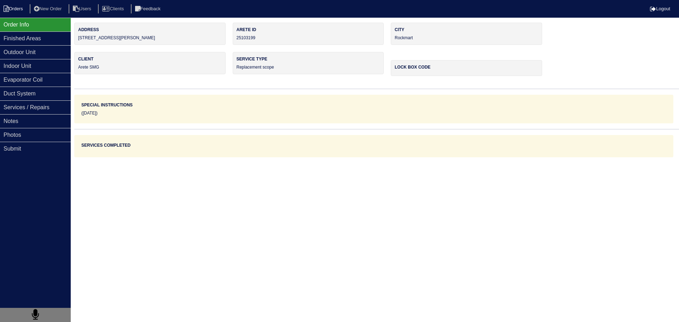
click at [10, 8] on li "Orders" at bounding box center [14, 9] width 29 height 10
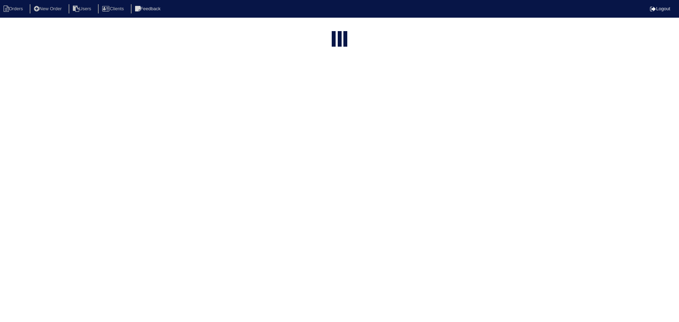
select select "15"
